Goal: Information Seeking & Learning: Check status

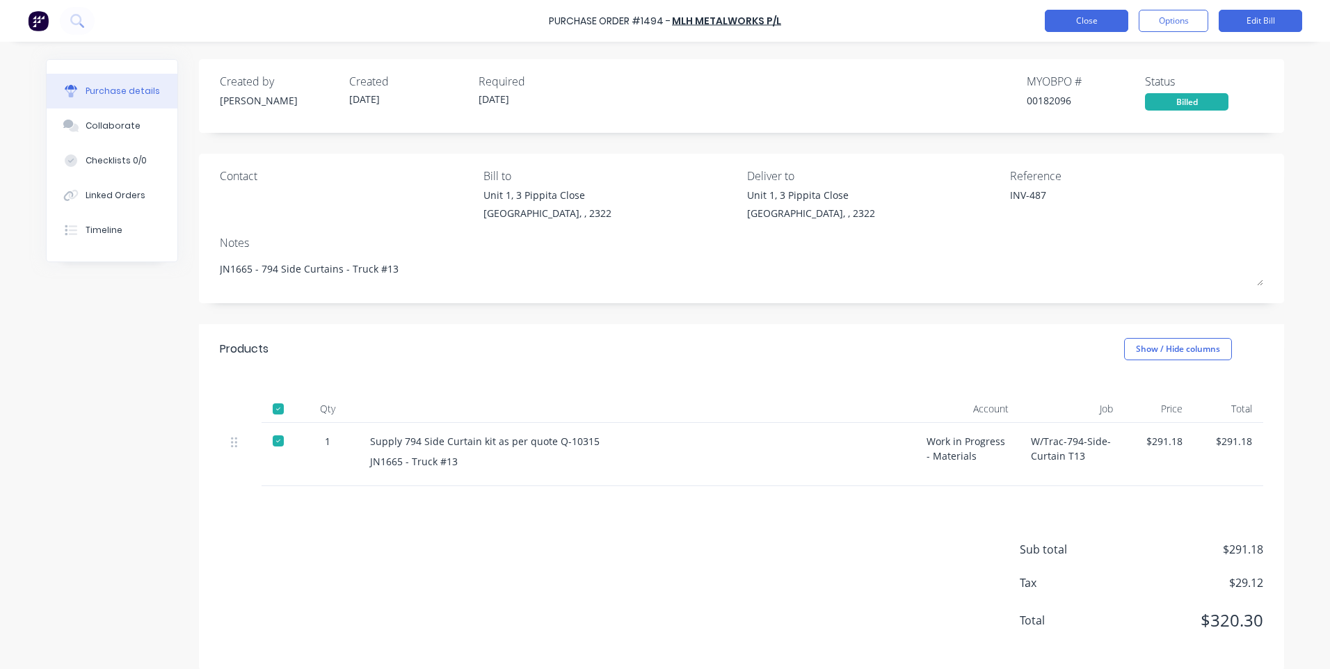
click at [1111, 21] on button "Close" at bounding box center [1086, 21] width 83 height 22
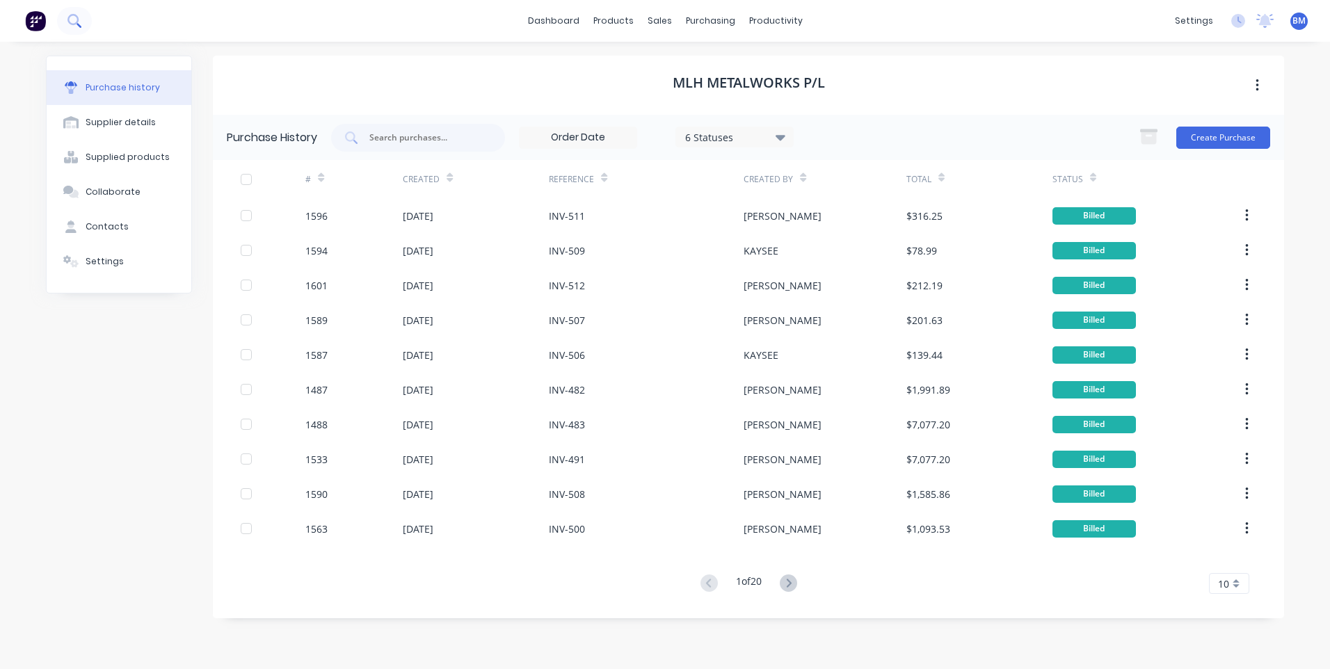
click at [79, 23] on icon at bounding box center [73, 20] width 13 height 13
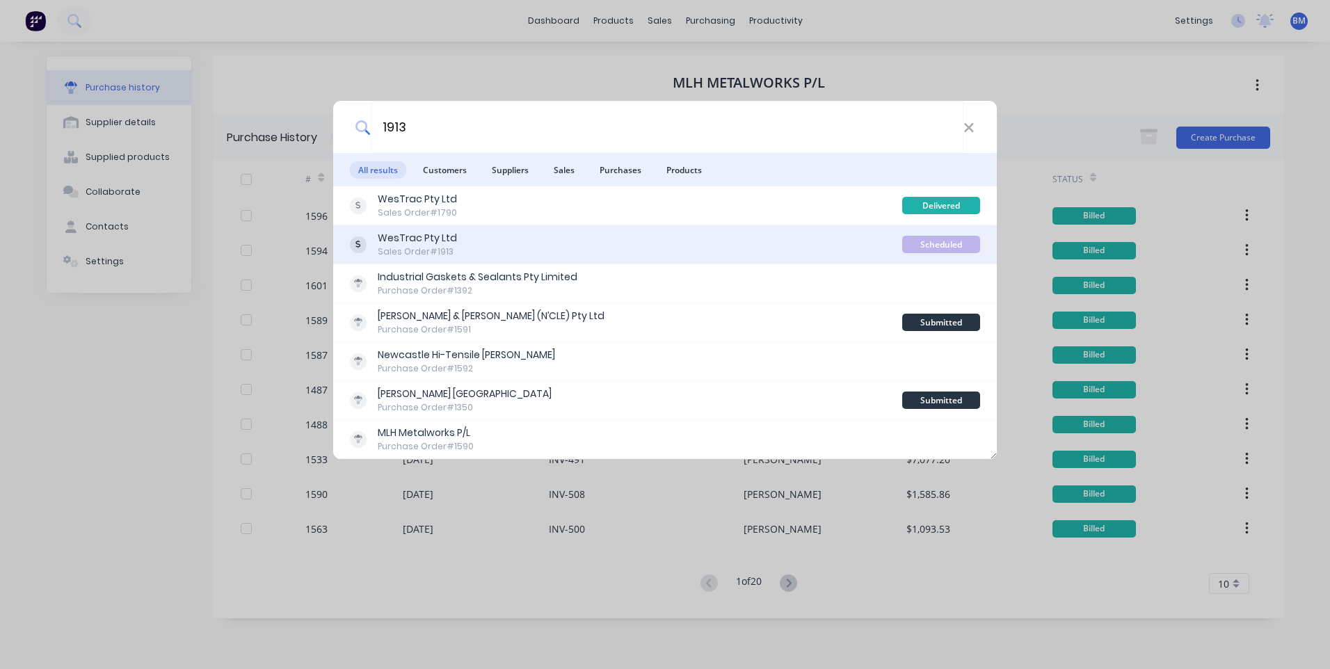
type input "1913"
click at [443, 249] on div "Sales Order #1913" at bounding box center [417, 251] width 79 height 13
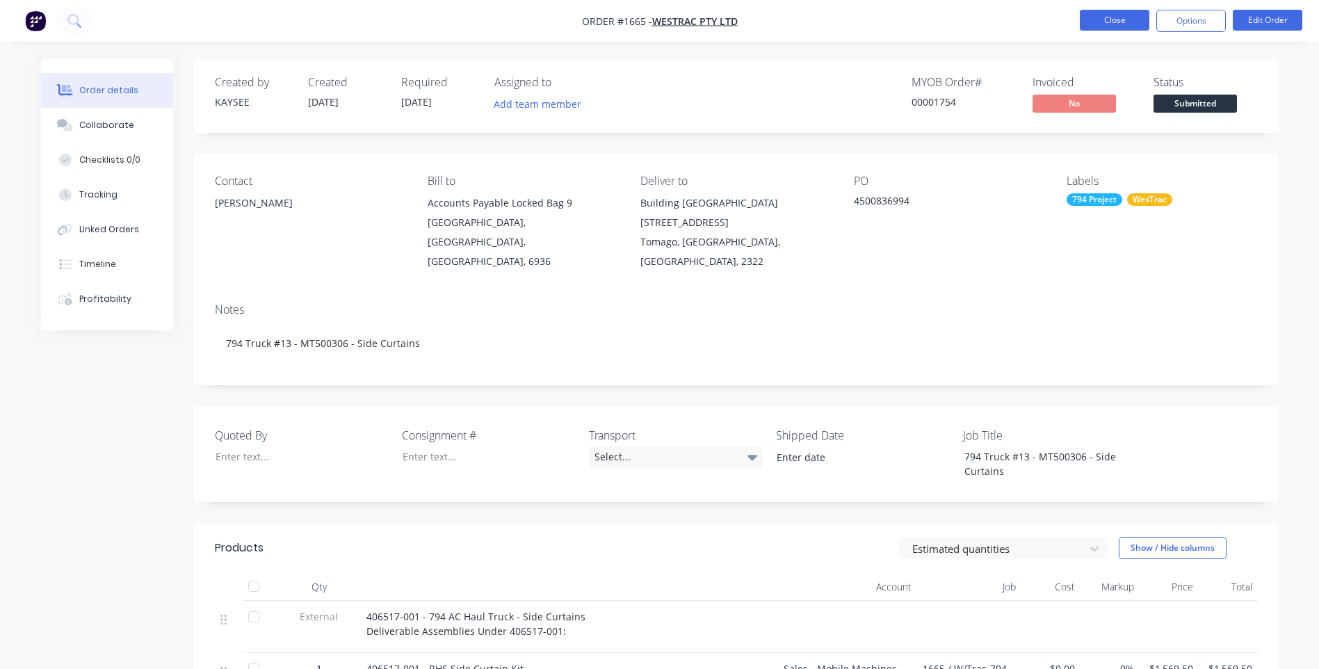
click at [1100, 13] on button "Close" at bounding box center [1115, 20] width 70 height 21
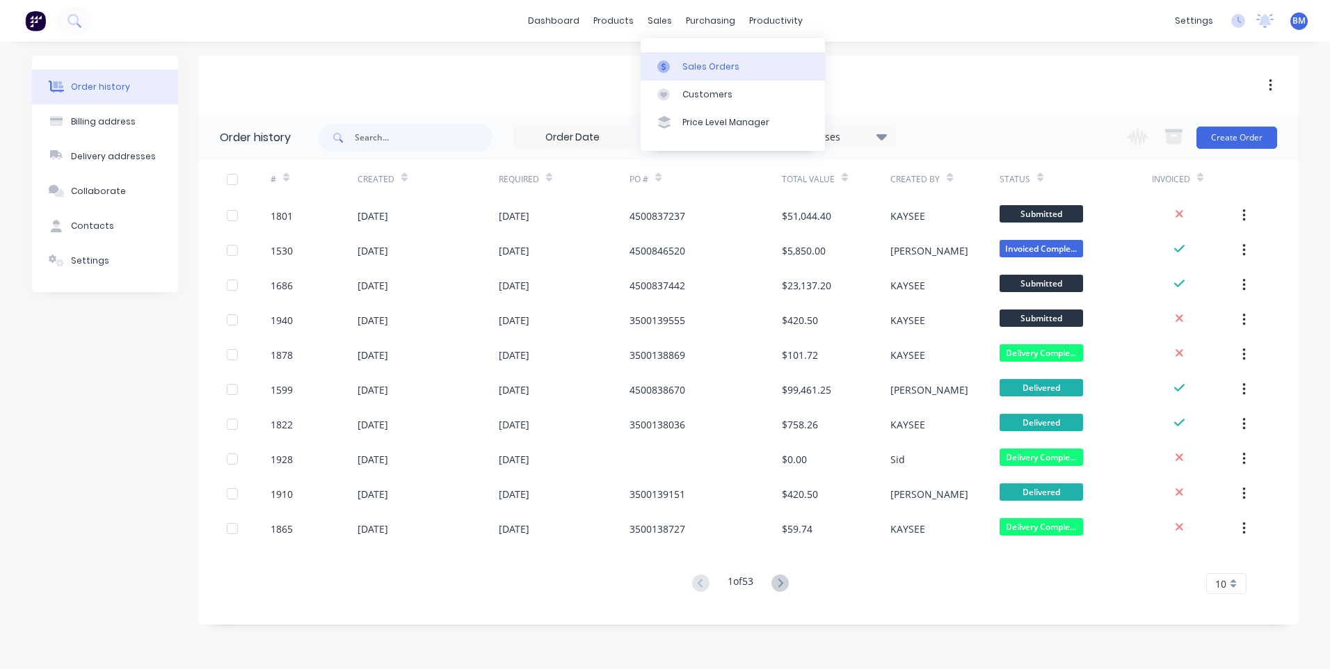
click at [681, 60] on link "Sales Orders" at bounding box center [732, 66] width 184 height 28
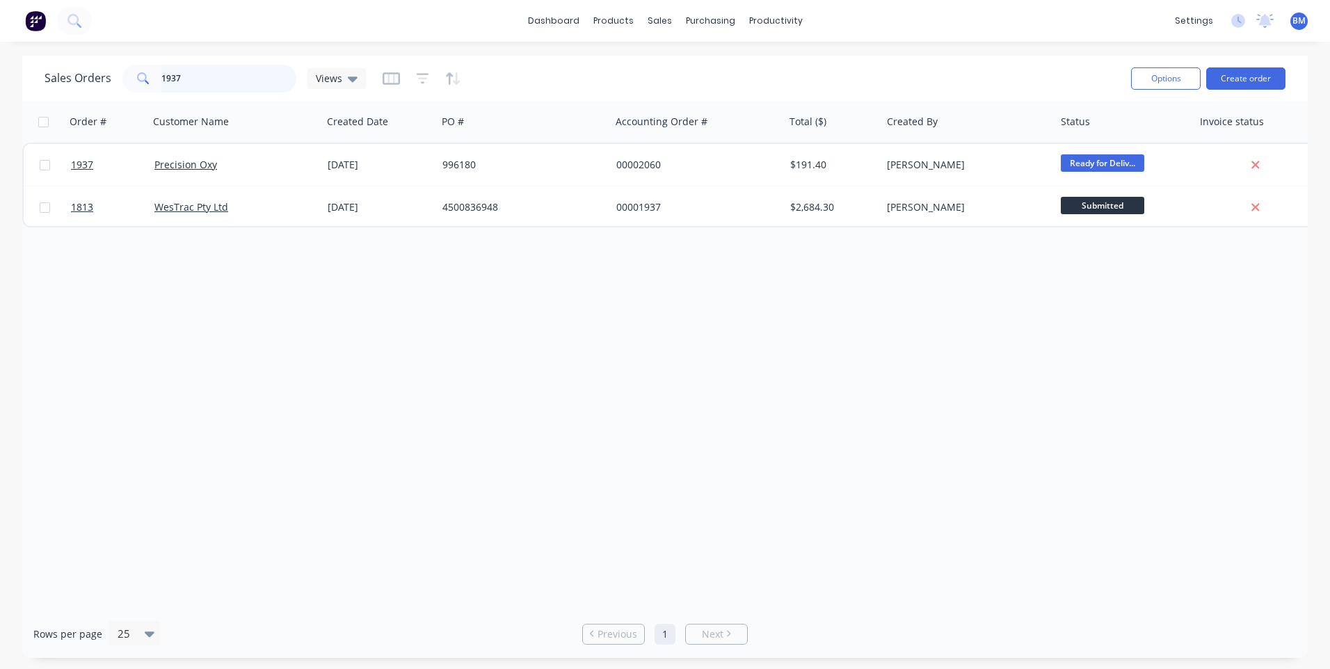
click at [283, 74] on input "1937" at bounding box center [229, 79] width 136 height 28
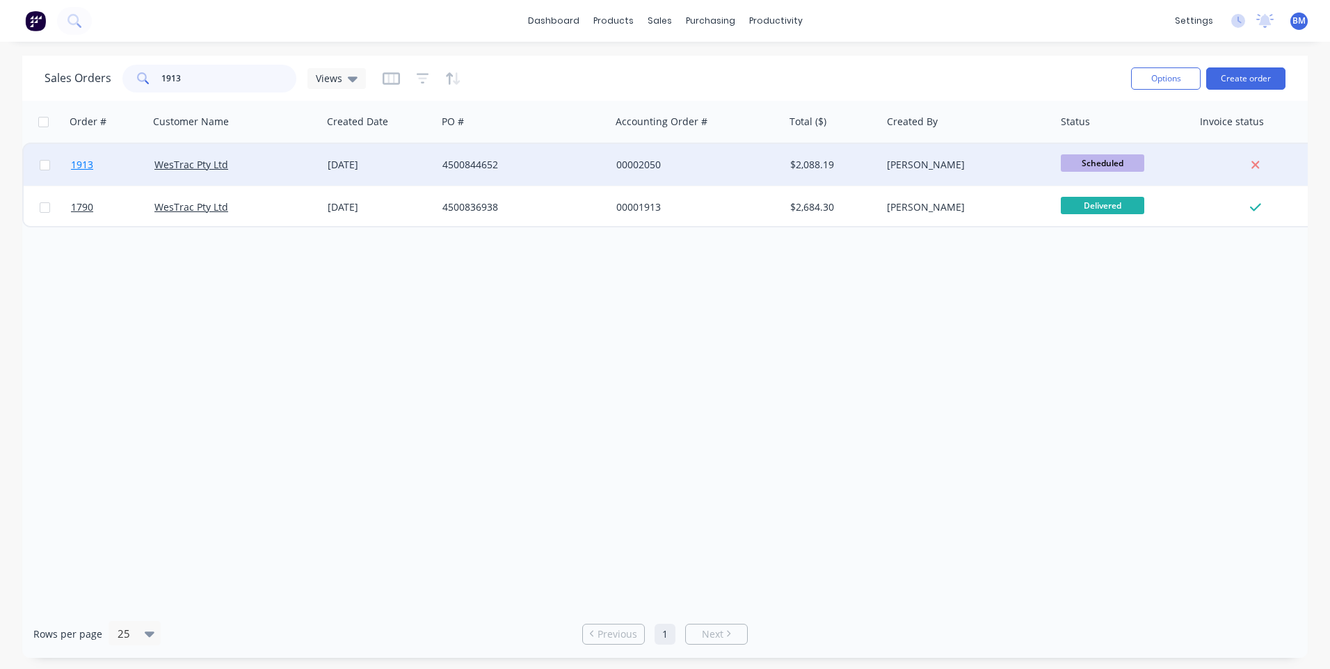
type input "1913"
click at [81, 161] on span "1913" at bounding box center [82, 165] width 22 height 14
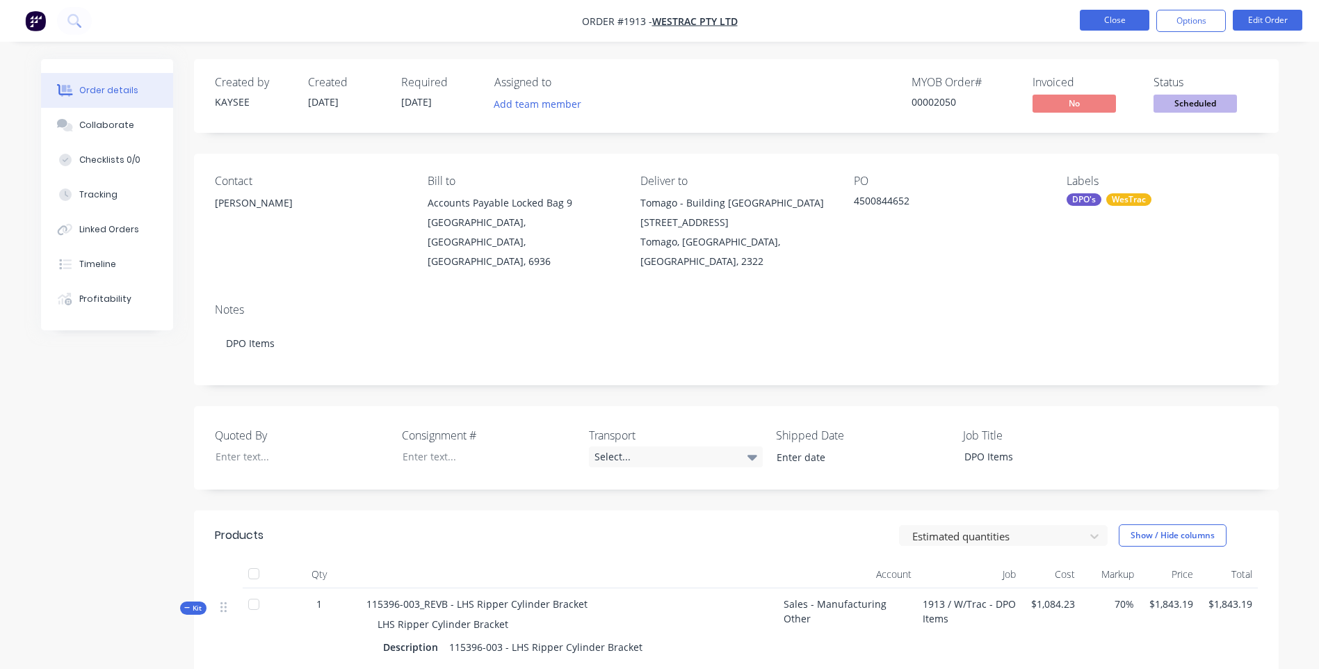
click at [1115, 20] on button "Close" at bounding box center [1115, 20] width 70 height 21
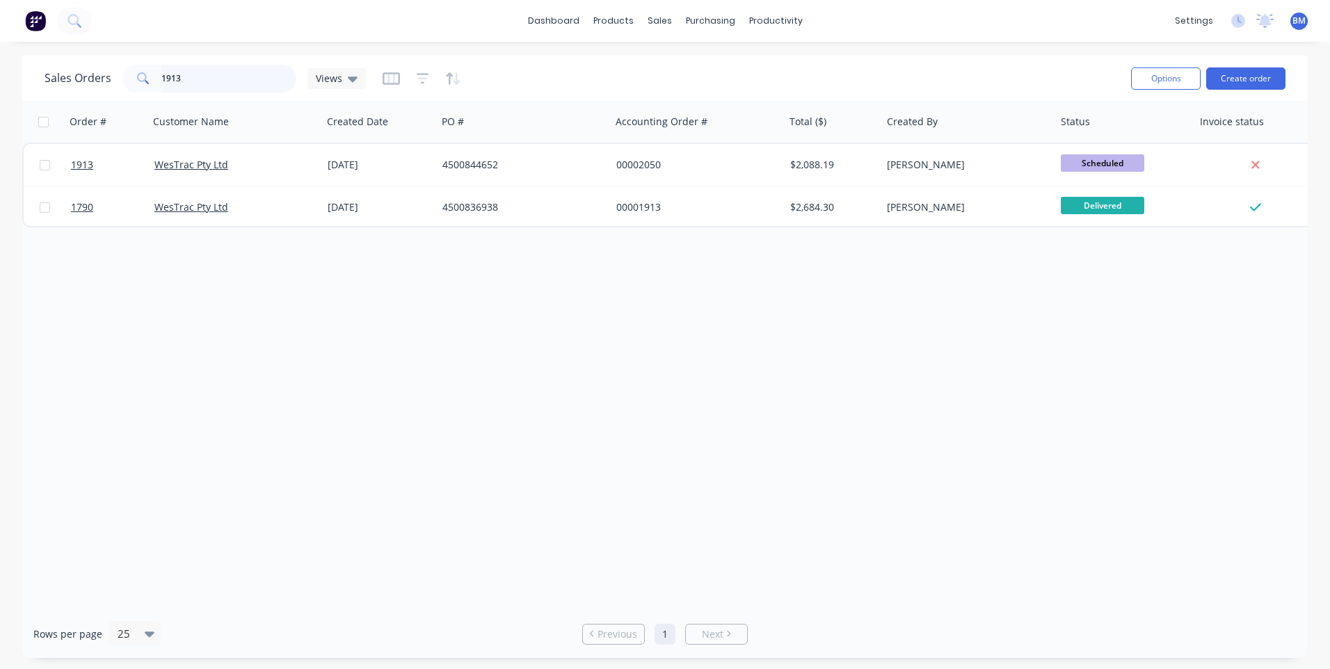
click at [200, 80] on input "1913" at bounding box center [229, 79] width 136 height 28
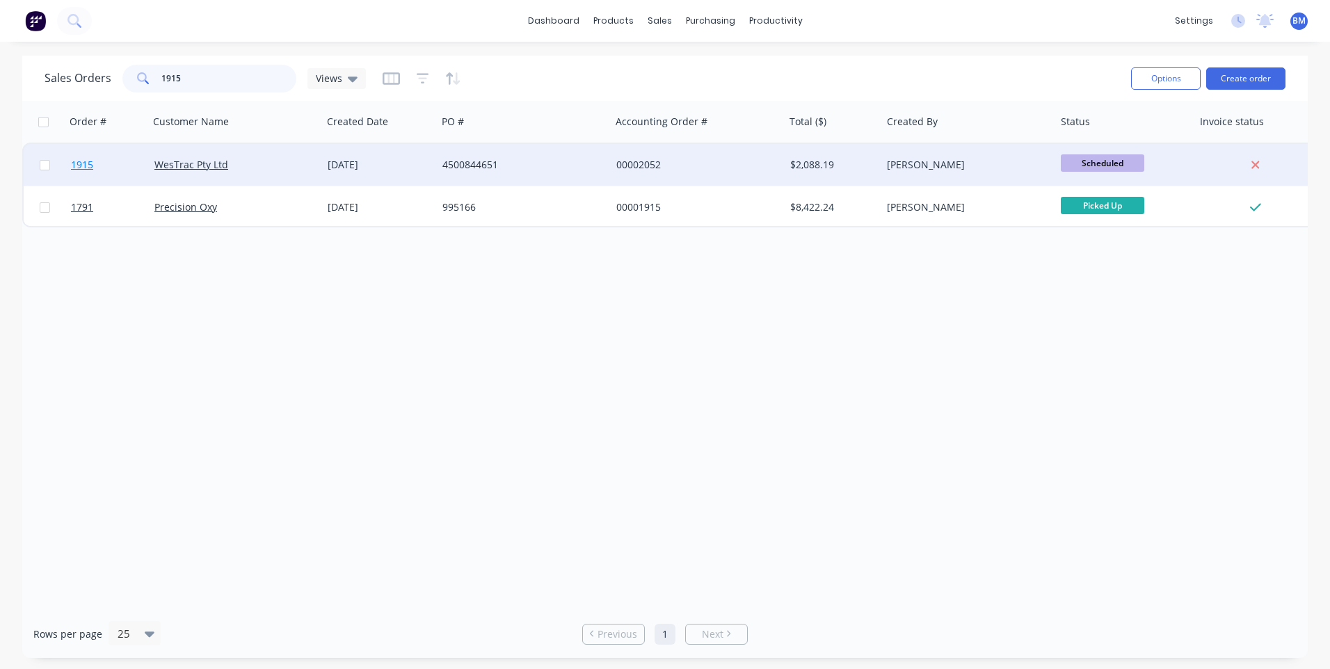
type input "1915"
click at [89, 168] on span "1915" at bounding box center [82, 165] width 22 height 14
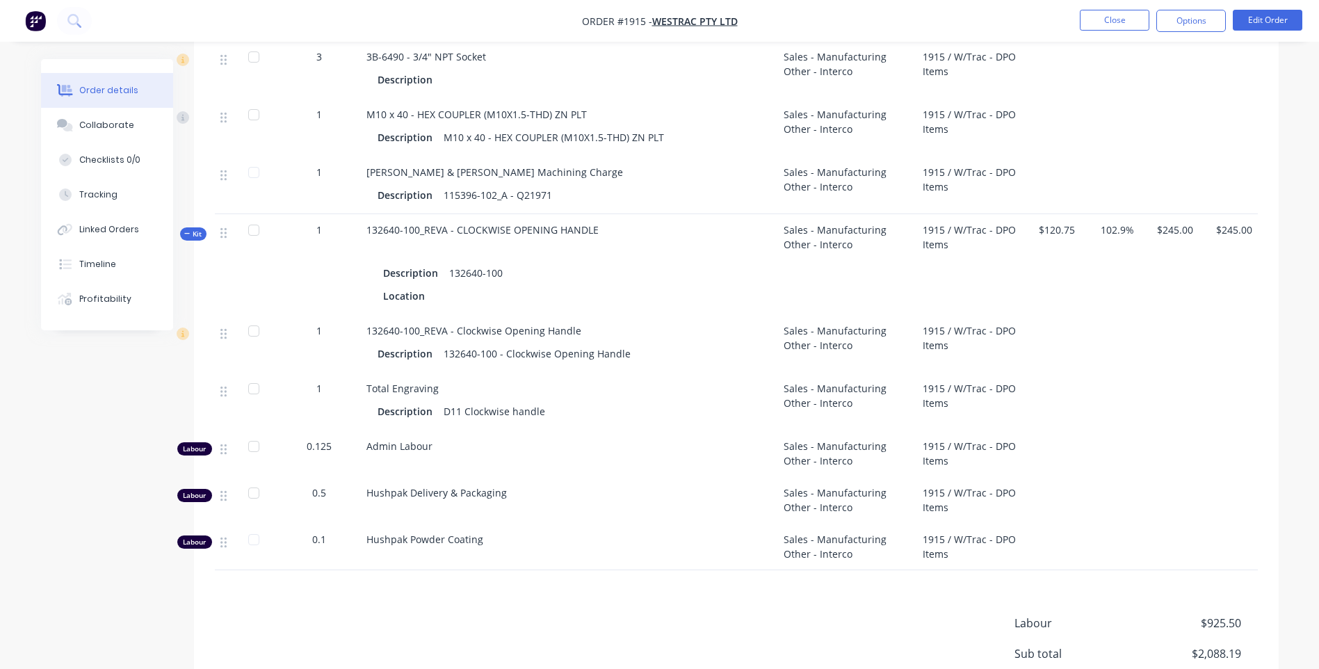
scroll to position [1183, 0]
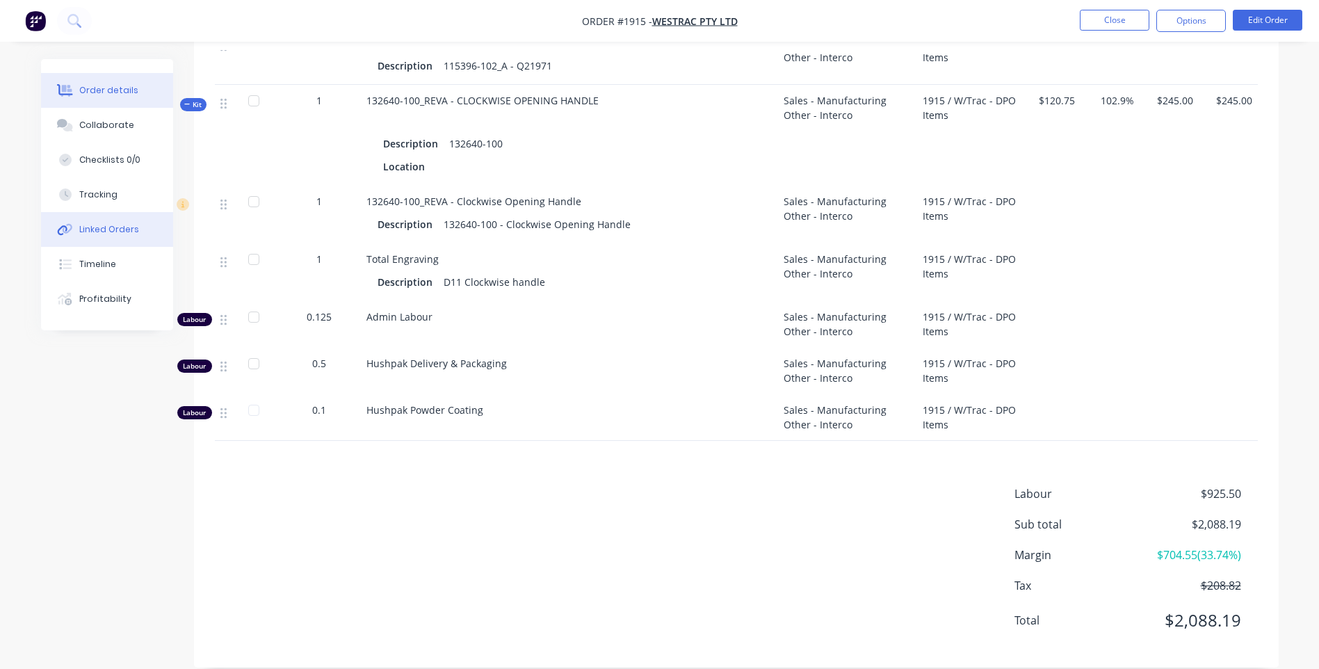
click at [91, 239] on button "Linked Orders" at bounding box center [107, 229] width 132 height 35
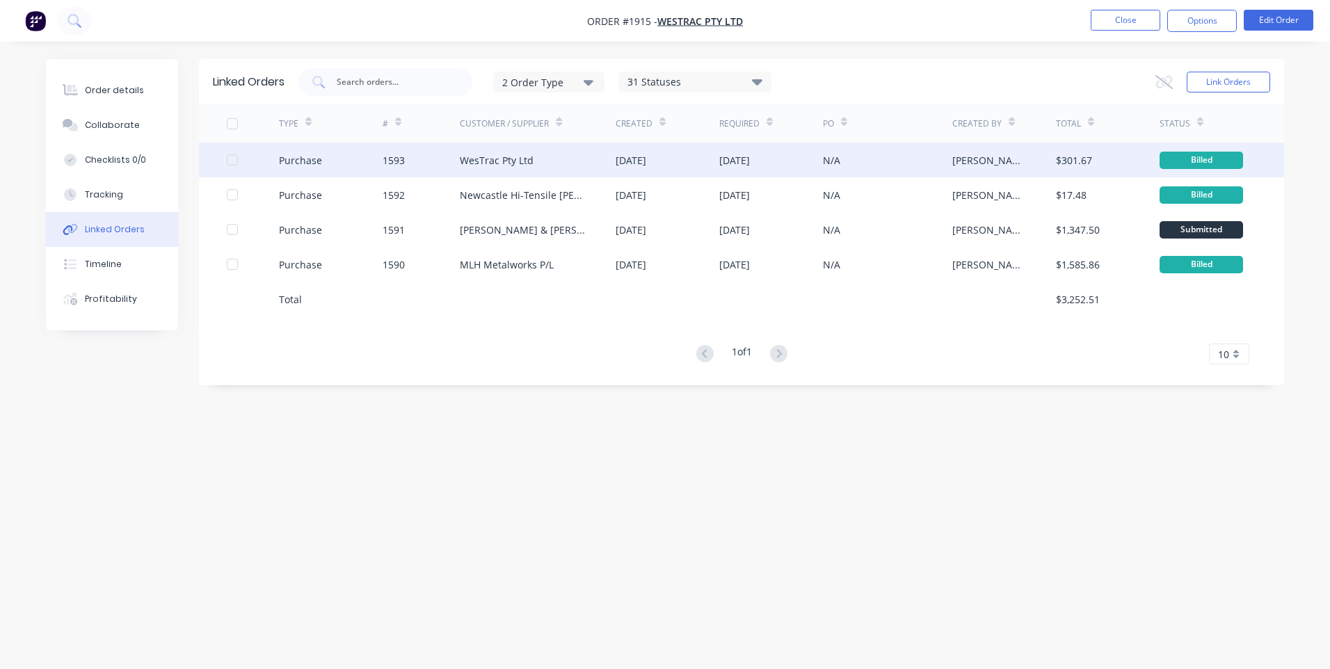
click at [303, 163] on div "Purchase" at bounding box center [300, 160] width 43 height 15
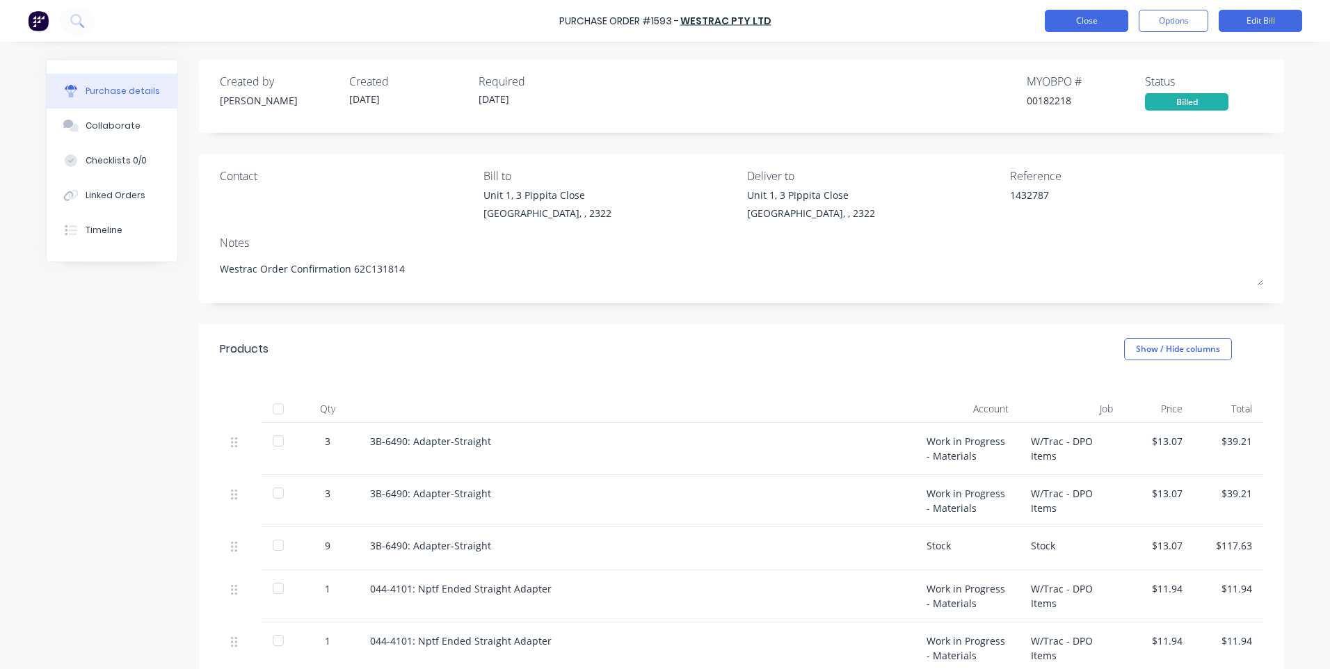
click at [1061, 20] on button "Close" at bounding box center [1086, 21] width 83 height 22
click at [91, 86] on div "Purchase details" at bounding box center [123, 91] width 74 height 13
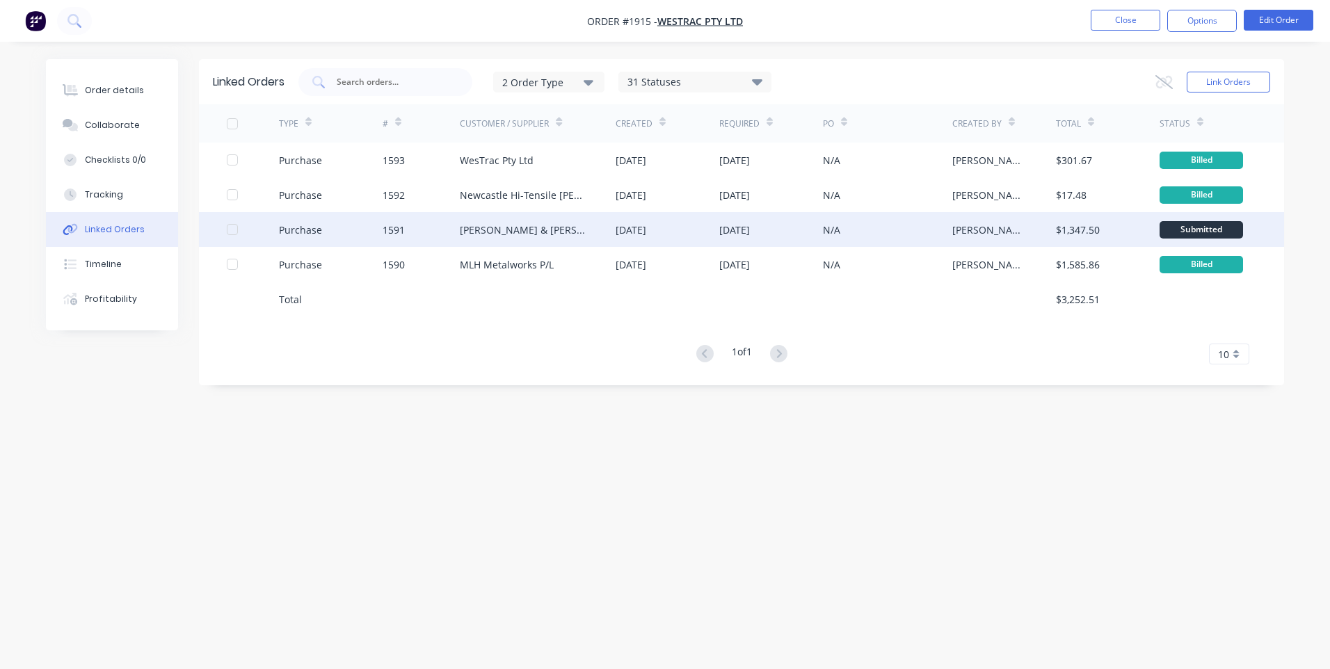
click at [307, 225] on div "Purchase" at bounding box center [300, 230] width 43 height 15
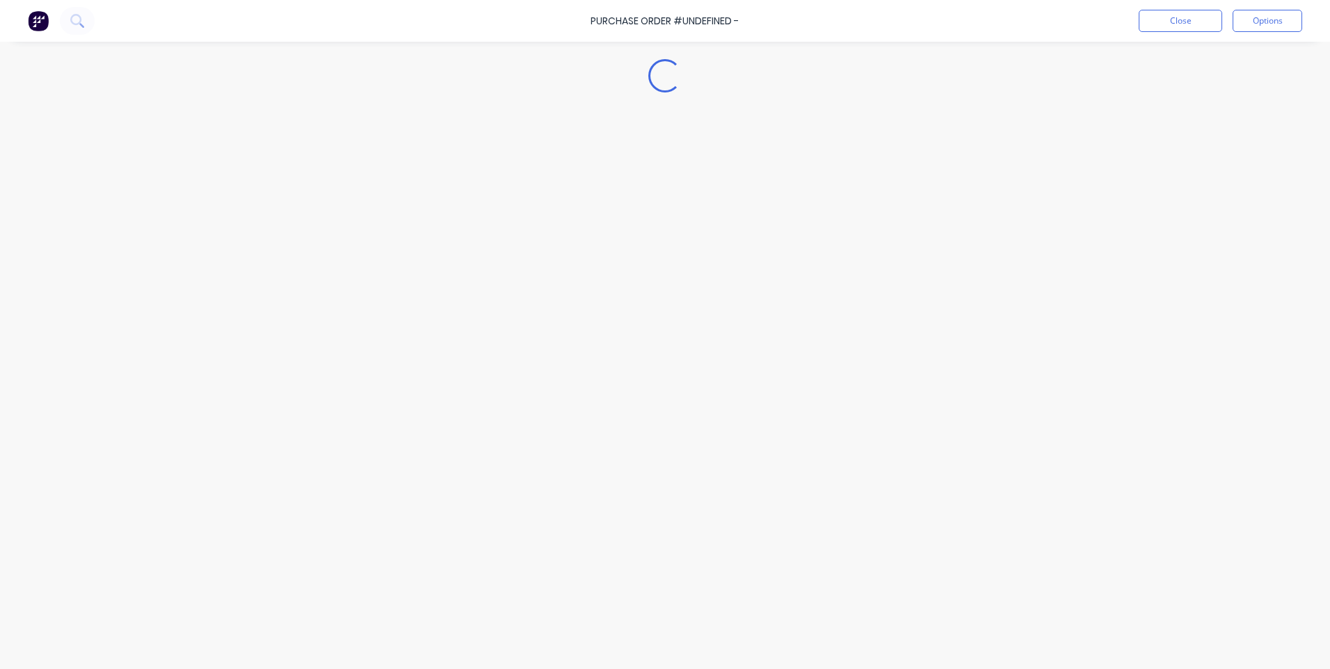
type textarea "x"
